Goal: Task Accomplishment & Management: Complete application form

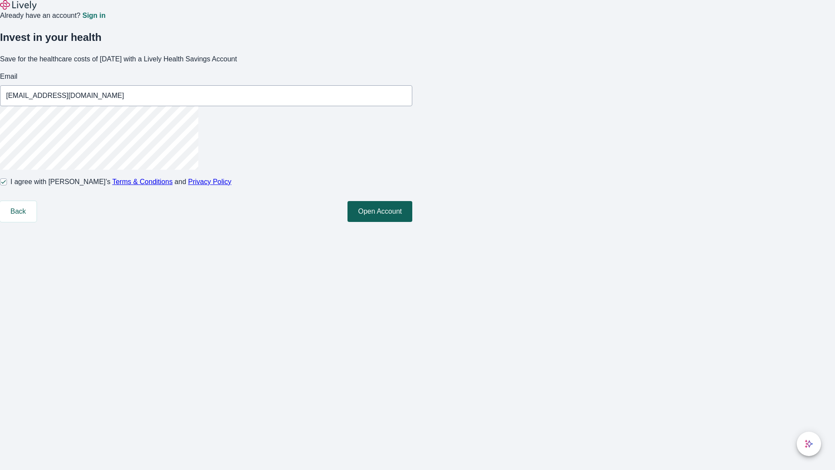
click at [412, 222] on button "Open Account" at bounding box center [380, 211] width 65 height 21
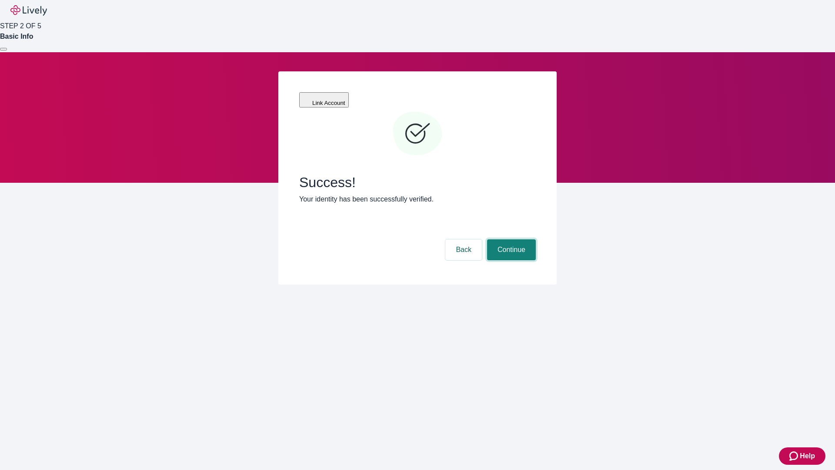
click at [510, 239] on button "Continue" at bounding box center [511, 249] width 49 height 21
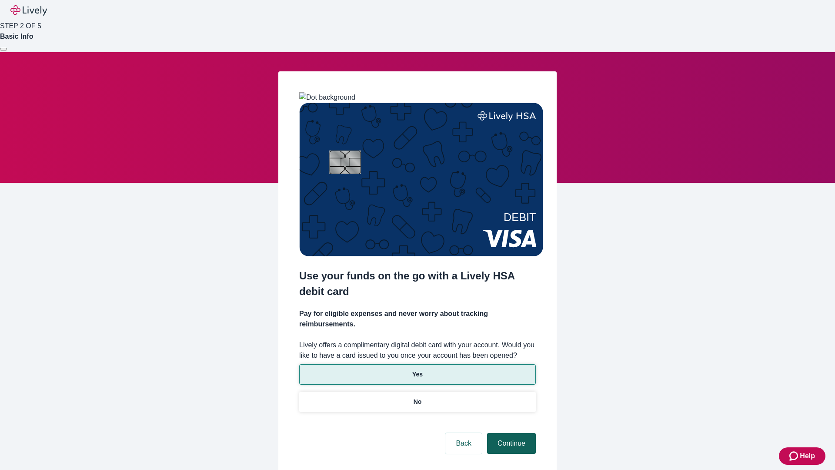
click at [417, 370] on p "Yes" at bounding box center [417, 374] width 10 height 9
click at [510, 433] on button "Continue" at bounding box center [511, 443] width 49 height 21
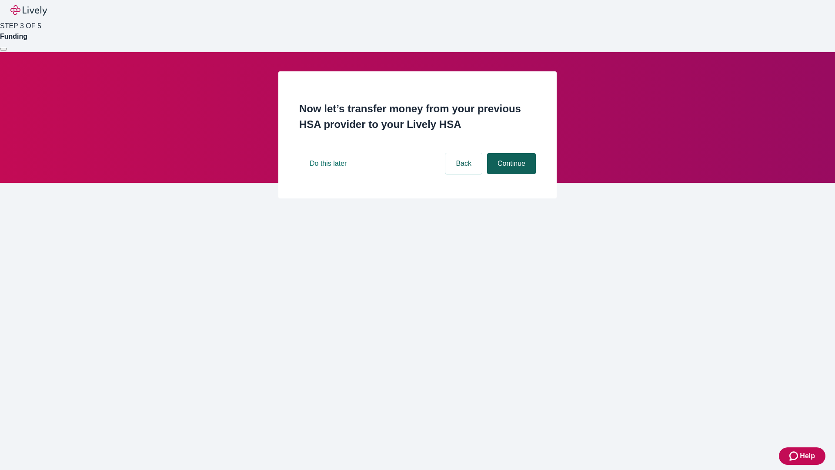
click at [510, 174] on button "Continue" at bounding box center [511, 163] width 49 height 21
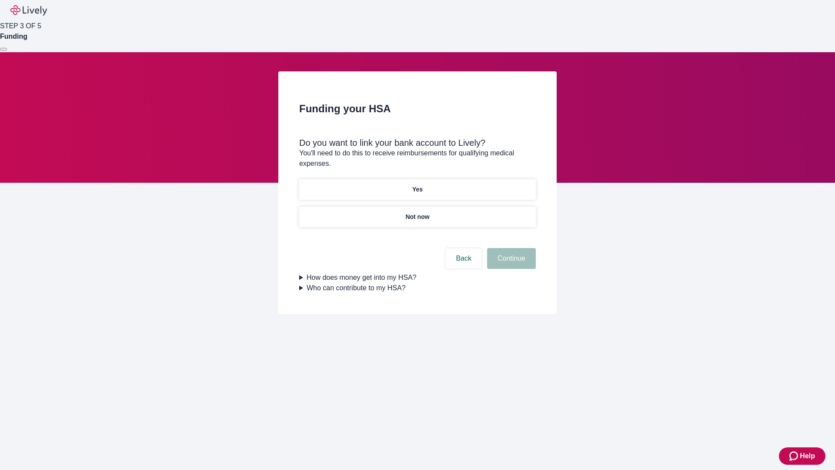
click at [417, 185] on p "Yes" at bounding box center [417, 189] width 10 height 9
click at [510, 248] on button "Continue" at bounding box center [511, 258] width 49 height 21
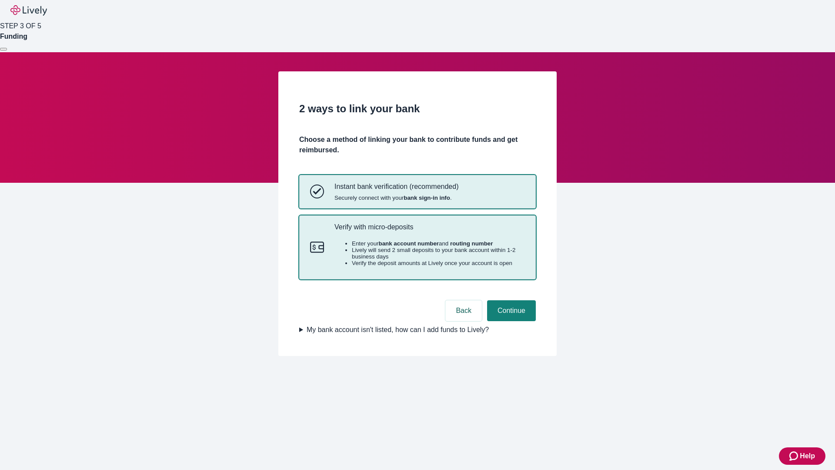
click at [429, 231] on p "Verify with micro-deposits" at bounding box center [429, 227] width 191 height 8
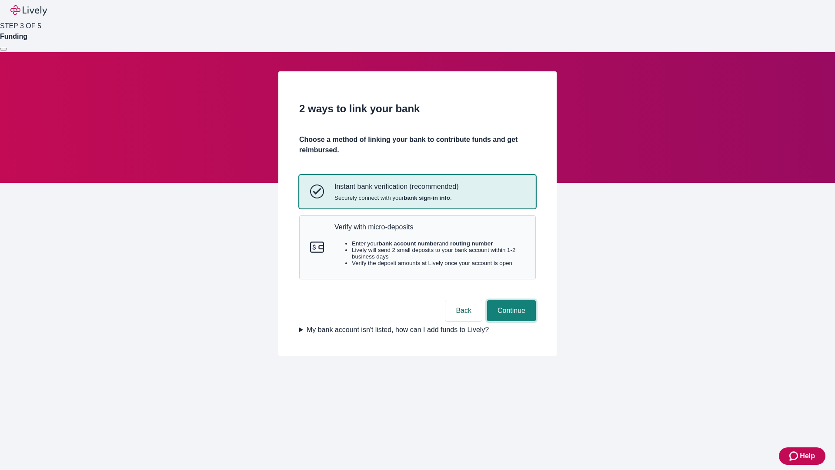
click at [510, 321] on button "Continue" at bounding box center [511, 310] width 49 height 21
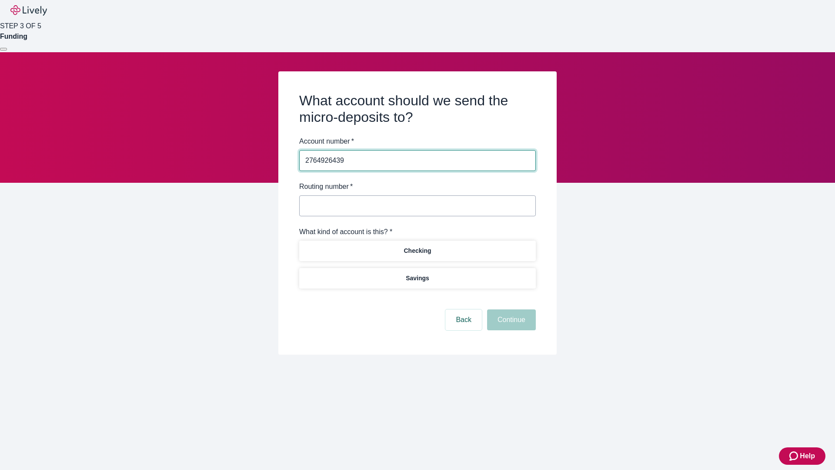
type input "2764926439"
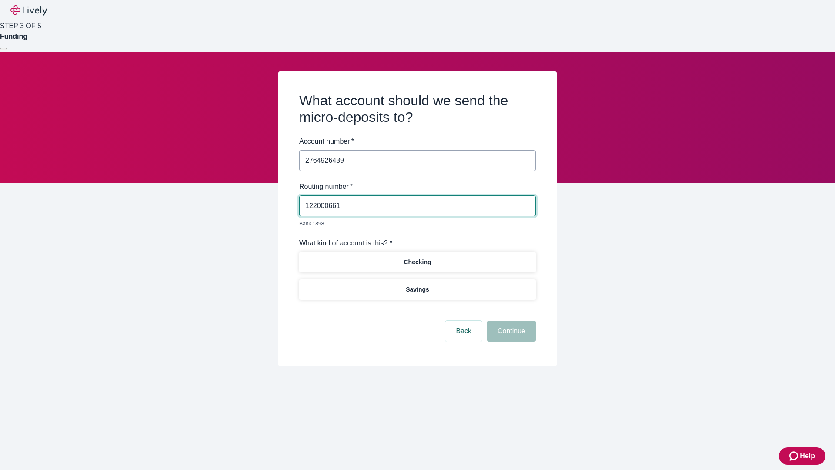
type input "122000661"
click at [417, 258] on p "Checking" at bounding box center [417, 262] width 27 height 9
click at [510, 321] on button "Continue" at bounding box center [511, 331] width 49 height 21
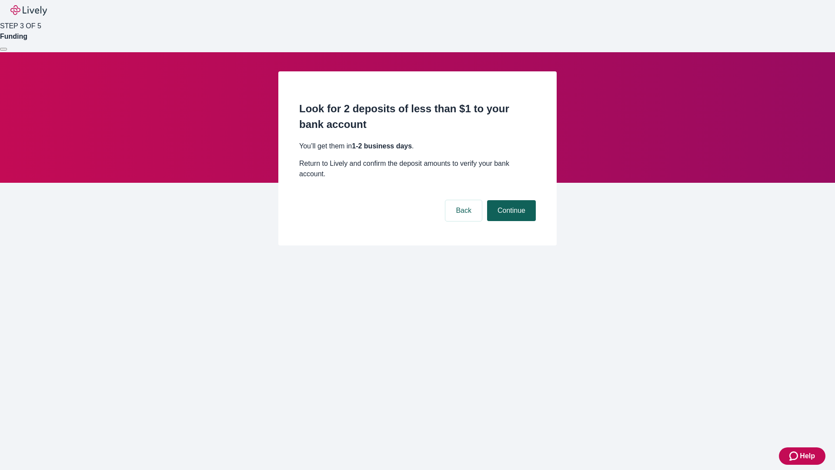
click at [510, 200] on button "Continue" at bounding box center [511, 210] width 49 height 21
